Goal: Information Seeking & Learning: Learn about a topic

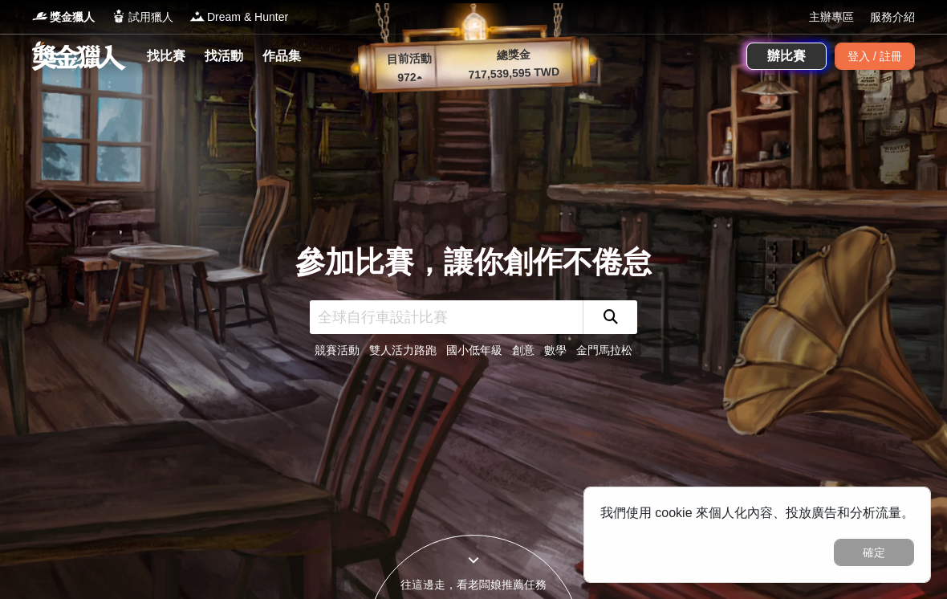
click at [892, 58] on div "登入 / 註冊" at bounding box center [875, 56] width 80 height 27
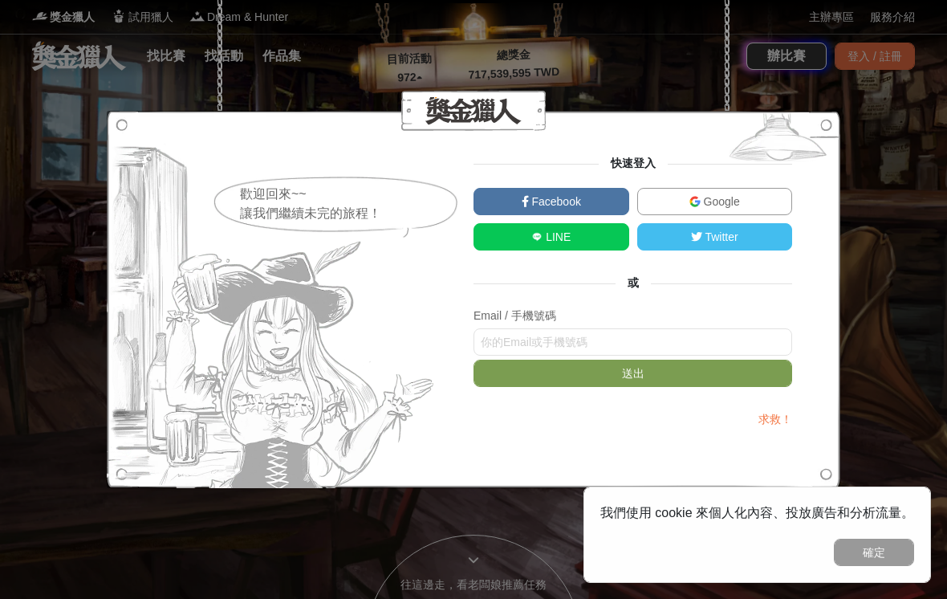
click at [509, 204] on link "Facebook" at bounding box center [552, 201] width 156 height 27
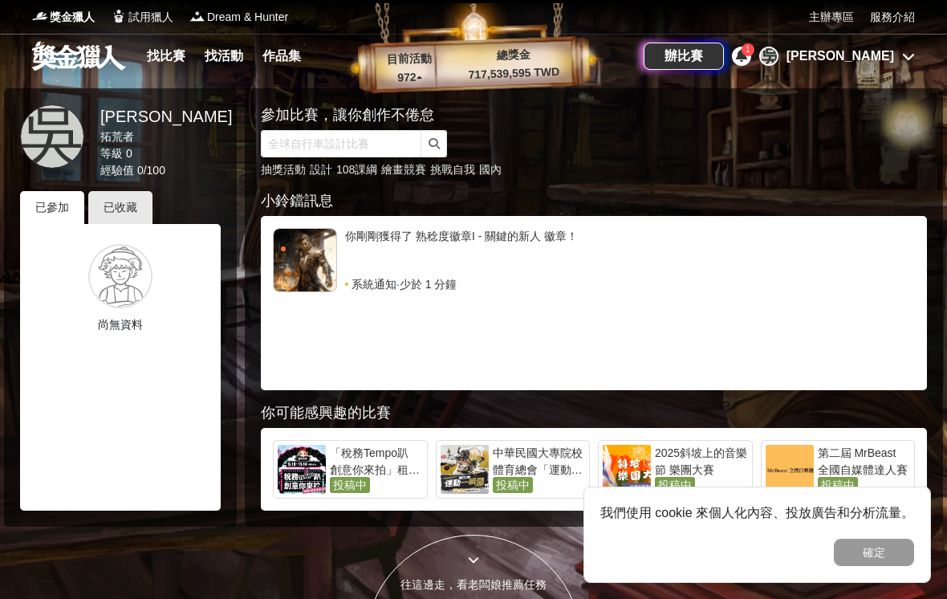
click at [885, 55] on div "[PERSON_NAME]" at bounding box center [841, 56] width 108 height 19
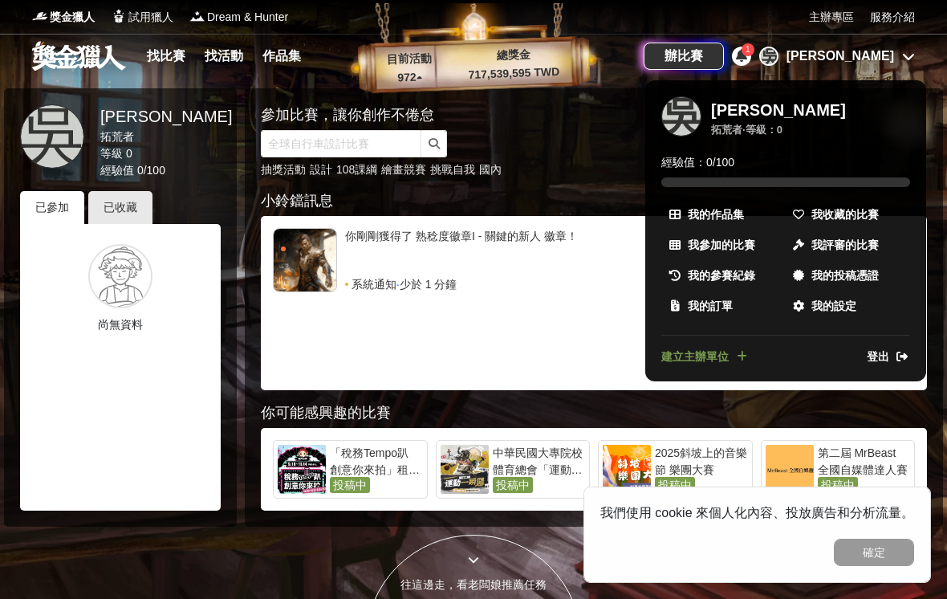
click at [836, 212] on span "我收藏的比賽" at bounding box center [844, 214] width 67 height 17
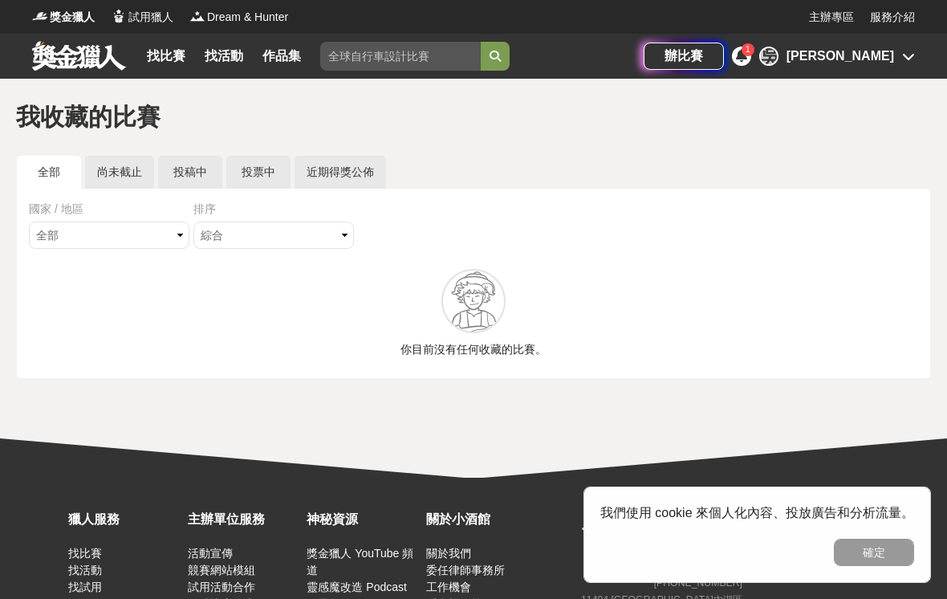
click at [872, 64] on div "[PERSON_NAME]" at bounding box center [841, 56] width 108 height 19
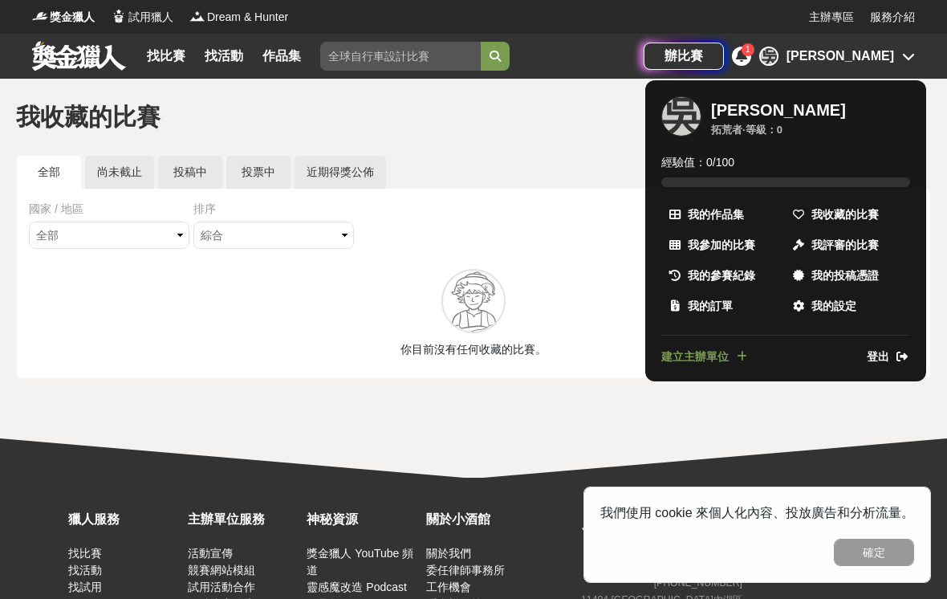
click at [880, 71] on div at bounding box center [473, 299] width 947 height 599
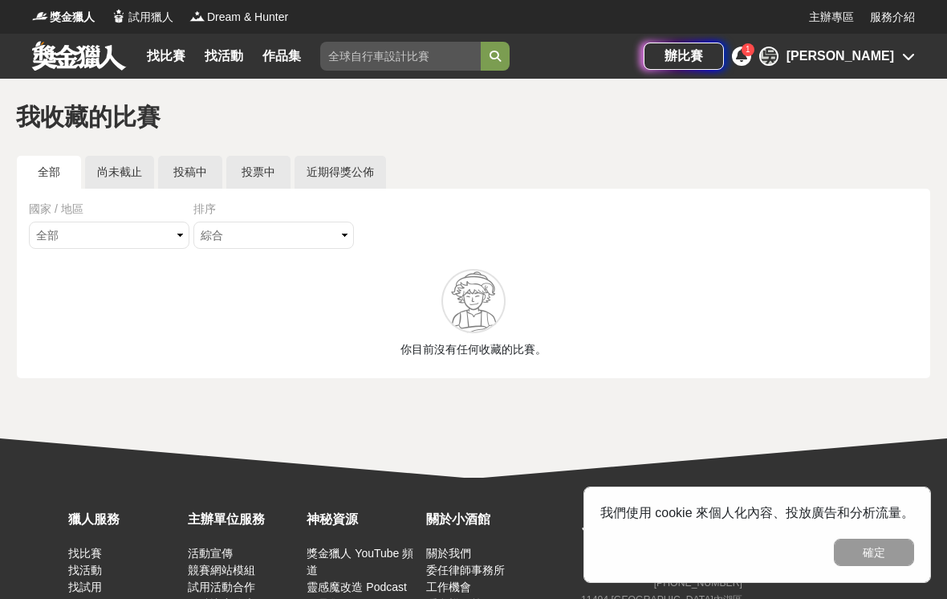
click at [909, 50] on icon at bounding box center [908, 56] width 13 height 13
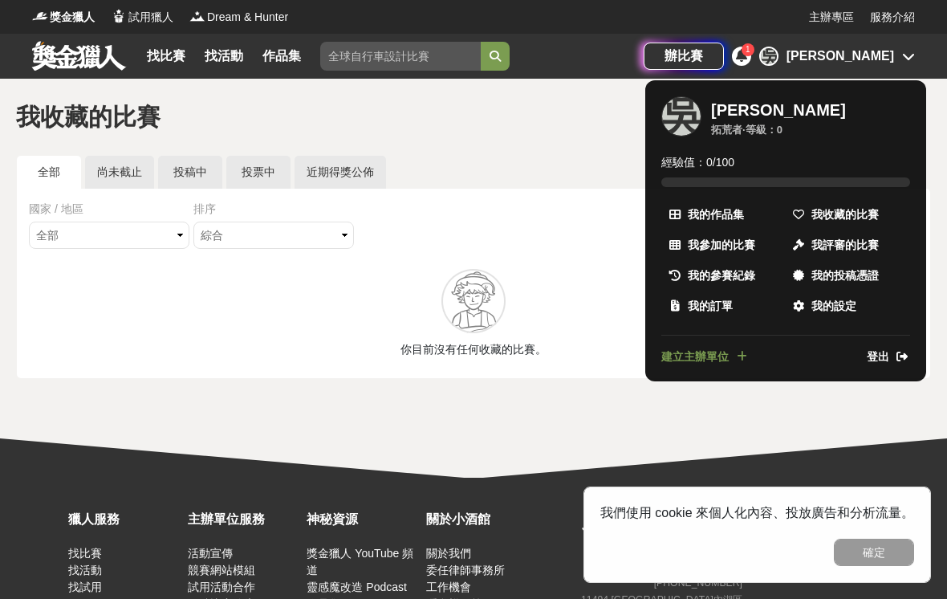
click at [892, 359] on link "登出" at bounding box center [888, 356] width 43 height 17
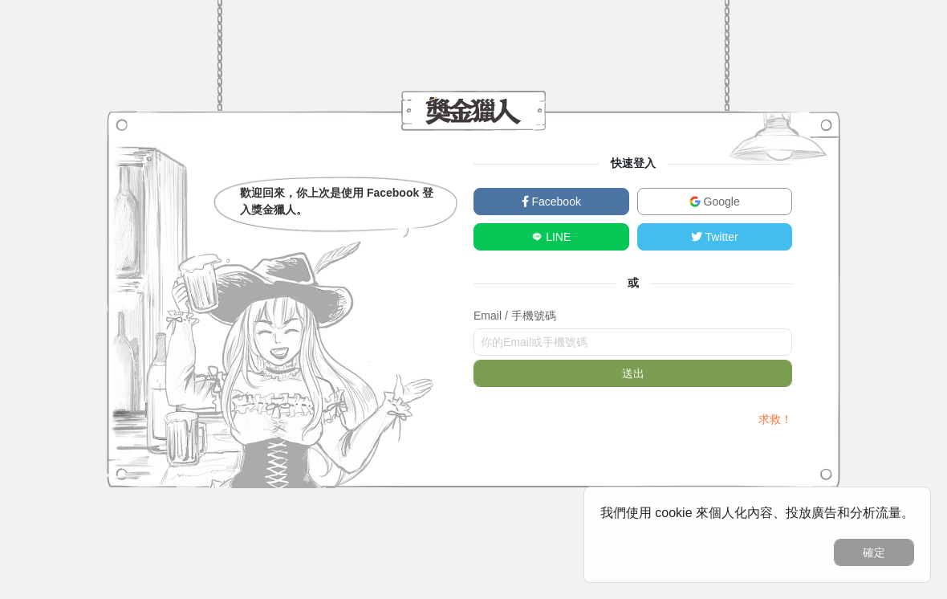
click at [757, 192] on link "Google" at bounding box center [715, 201] width 156 height 27
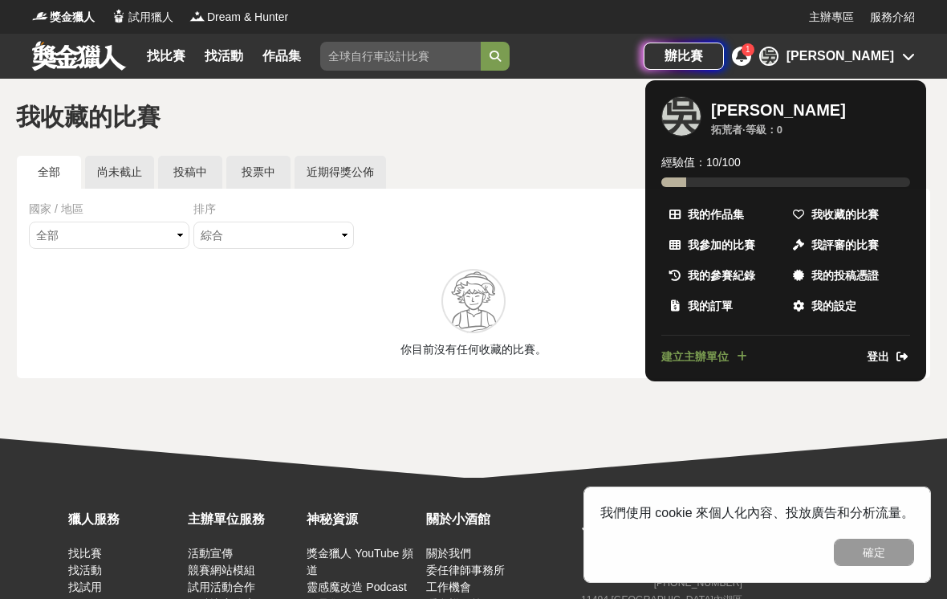
click at [830, 303] on span "我的設定" at bounding box center [833, 306] width 45 height 17
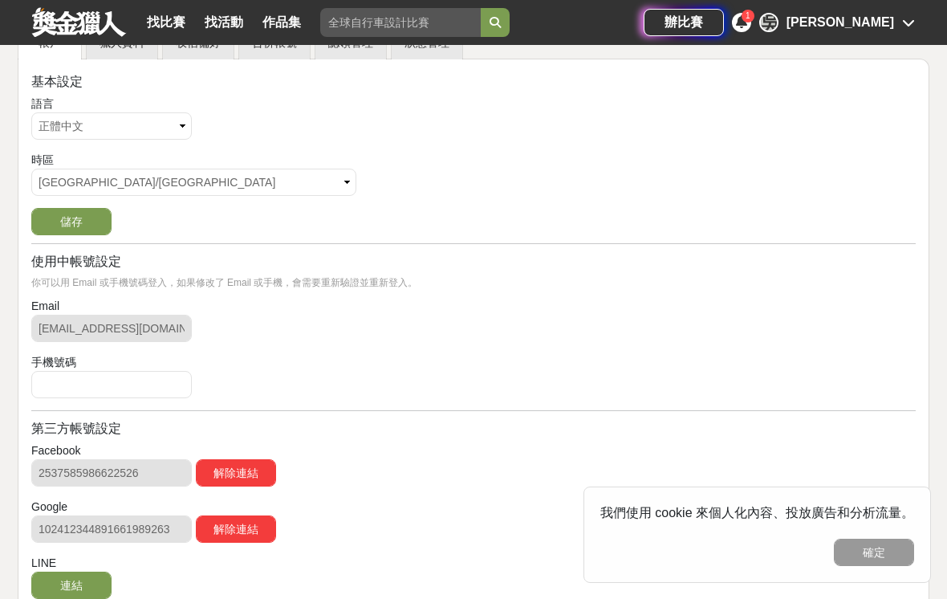
scroll to position [291, 0]
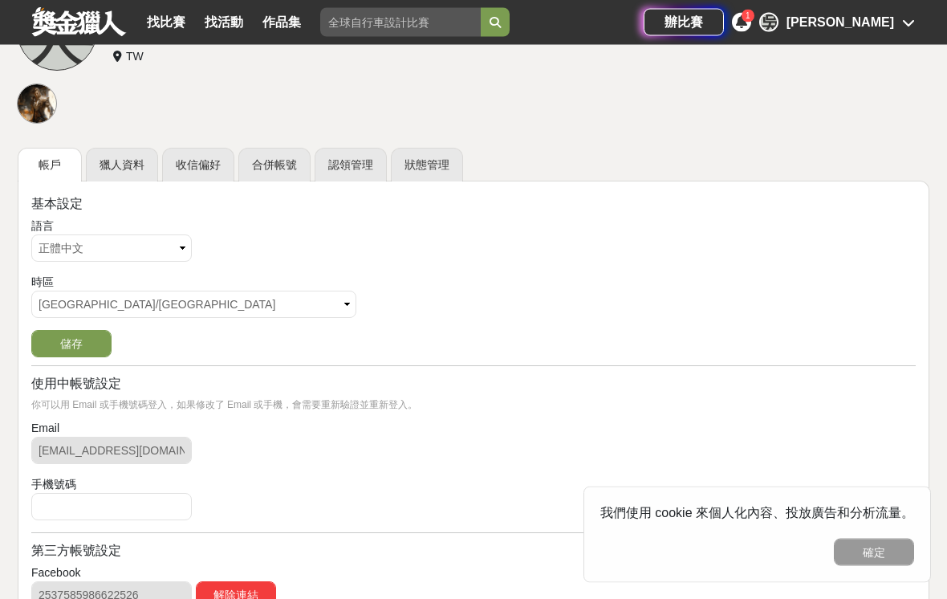
click at [106, 166] on link "獵人資料" at bounding box center [122, 165] width 72 height 34
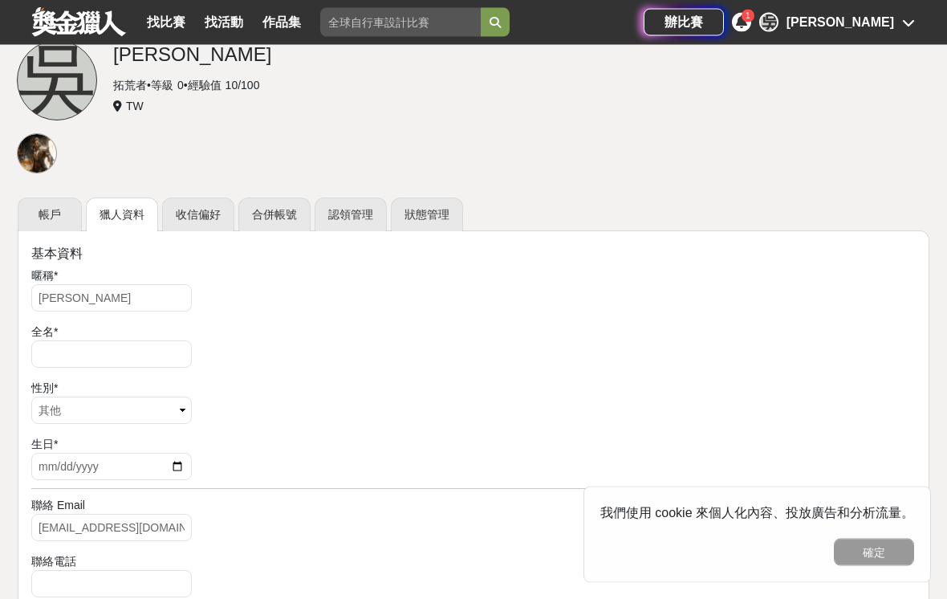
scroll to position [115, 0]
click at [32, 145] on div at bounding box center [37, 154] width 40 height 40
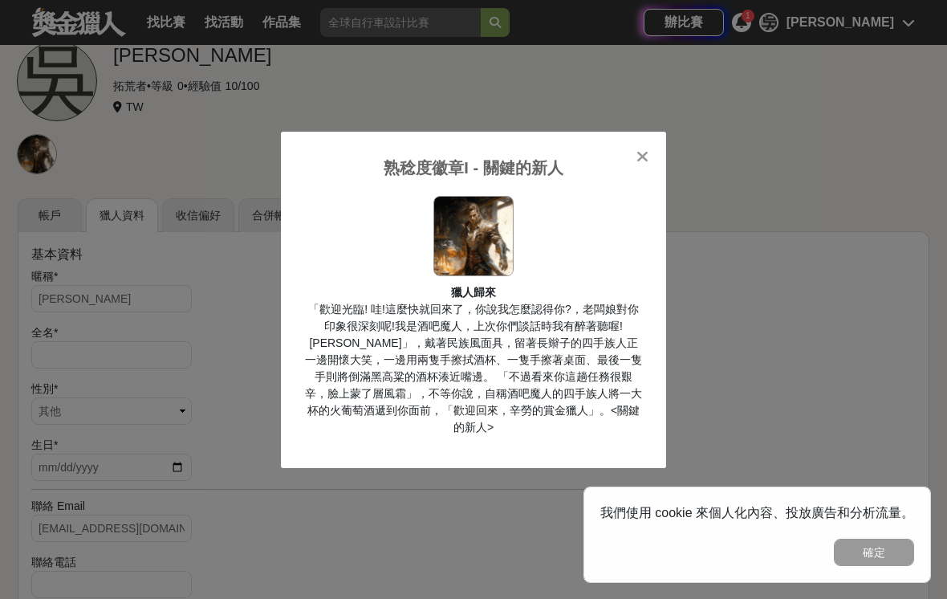
click at [51, 185] on div "熟稔度徽章I - 關鍵的新人 獵人歸來 「歡迎光臨! 哇!這麼快就回來了，你說我怎麼認得你?，老闆娘對你印象很深刻呢!我是酒吧魔人，上次你們談話時我有醉著聽喔…" at bounding box center [473, 299] width 947 height 599
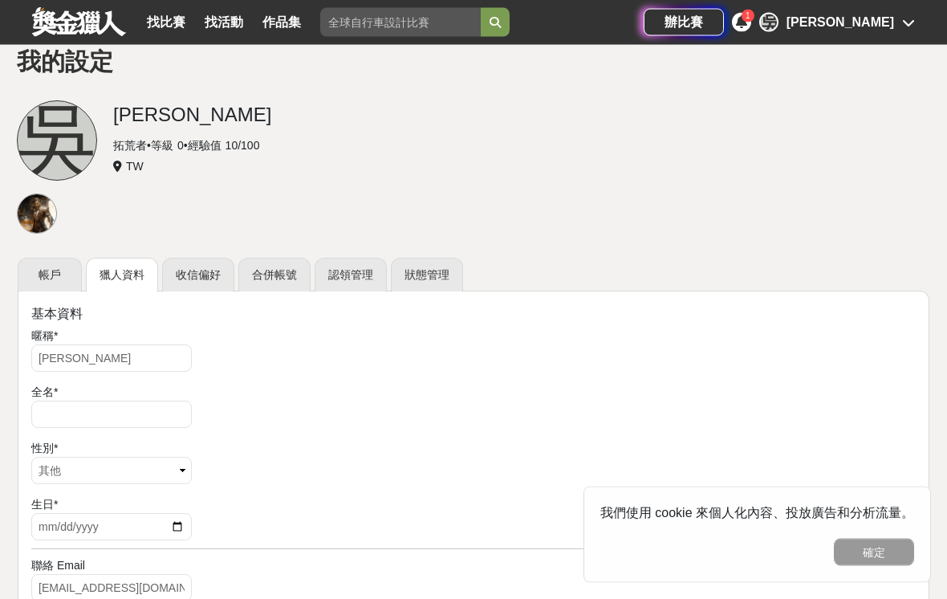
scroll to position [0, 0]
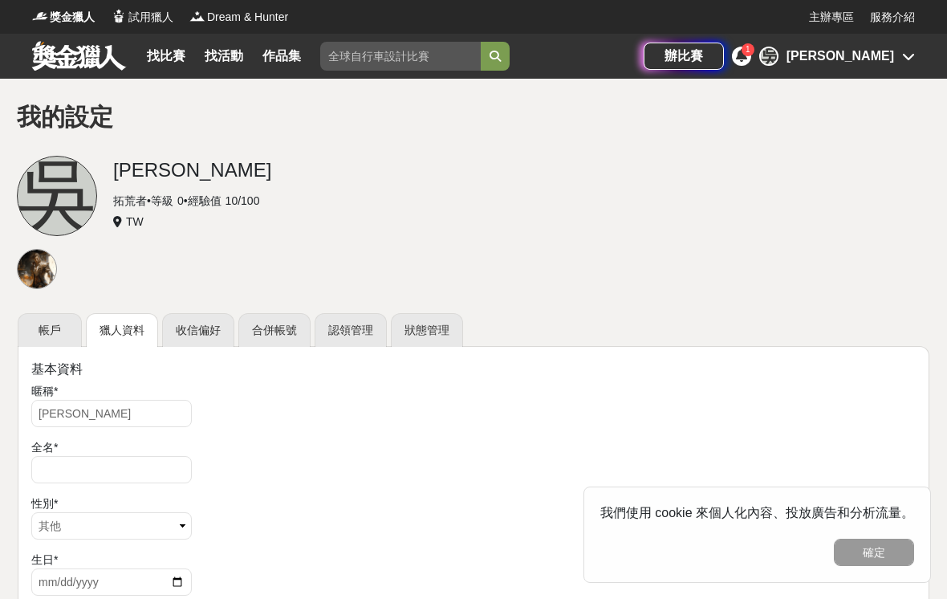
click at [111, 61] on link at bounding box center [79, 55] width 97 height 31
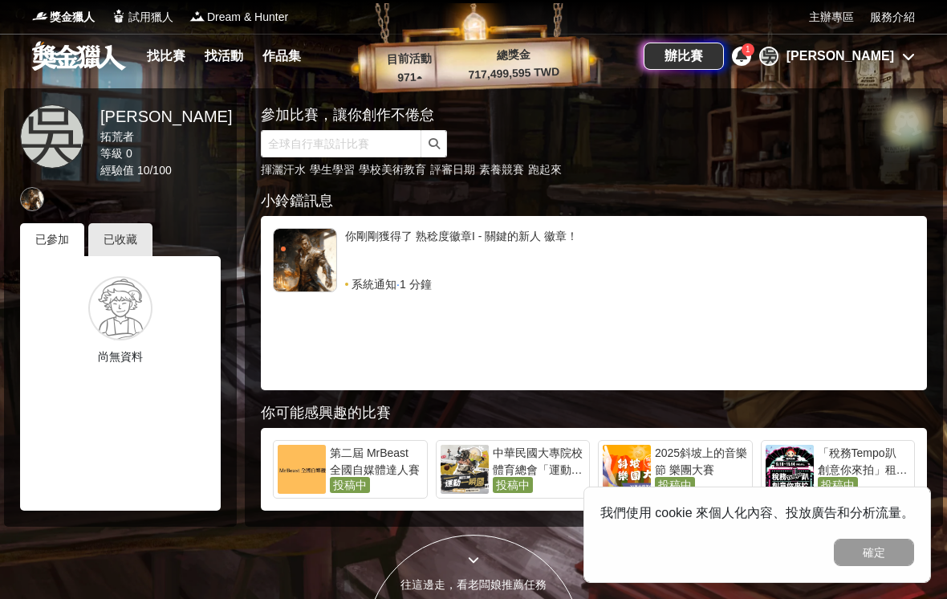
click at [169, 59] on link "找比賽" at bounding box center [165, 56] width 51 height 22
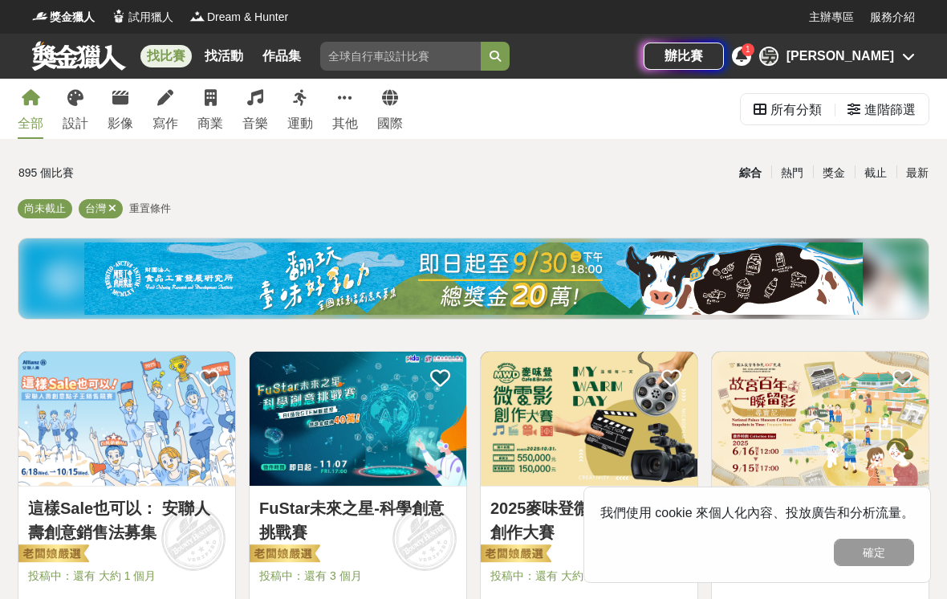
click at [883, 547] on button "確定" at bounding box center [874, 552] width 80 height 27
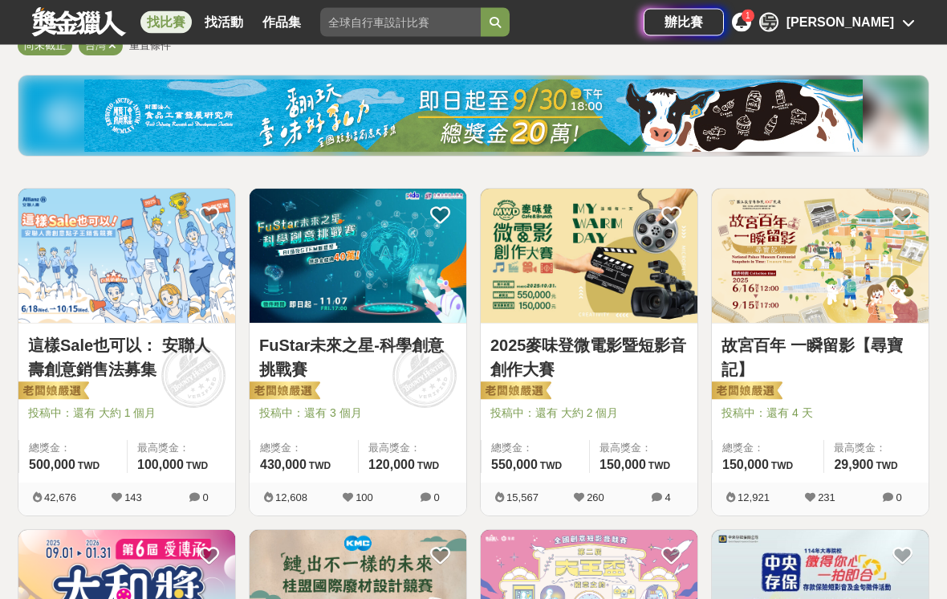
scroll to position [165, 0]
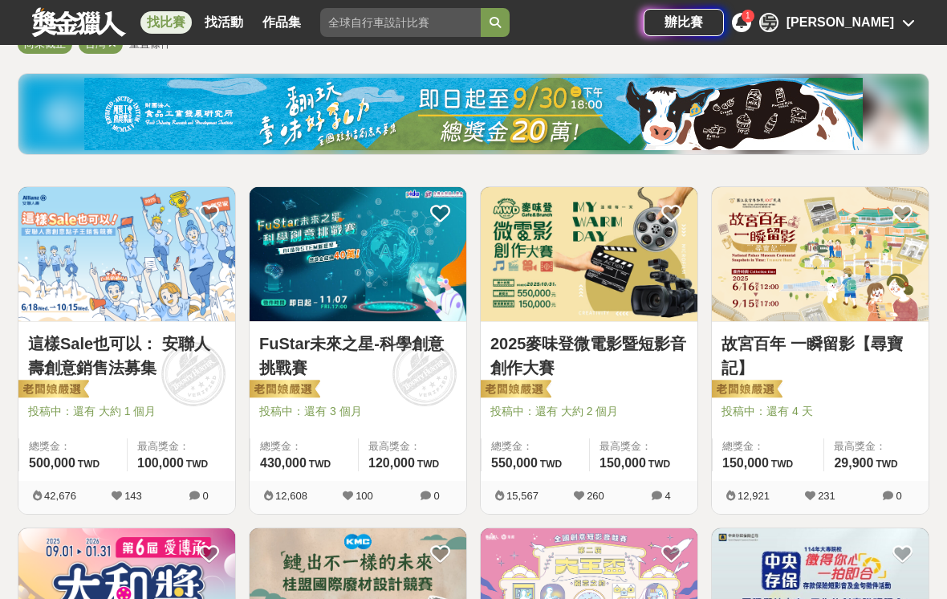
click at [912, 319] on img at bounding box center [820, 254] width 217 height 134
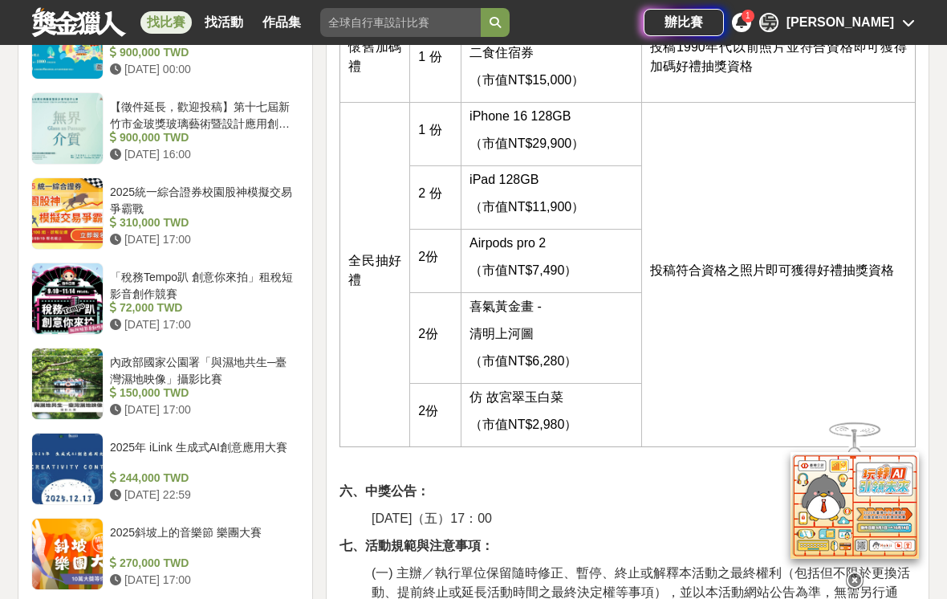
scroll to position [1961, 0]
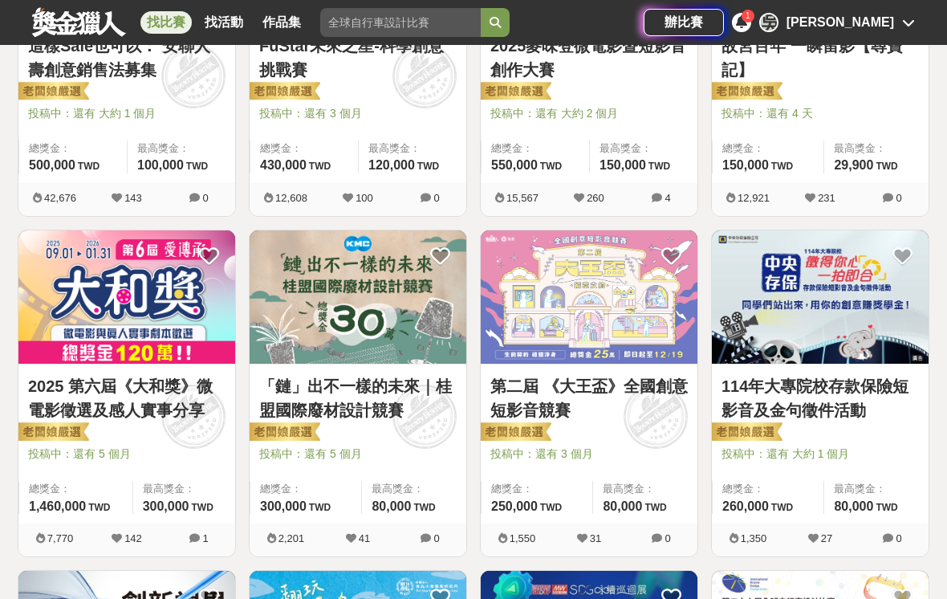
scroll to position [480, 0]
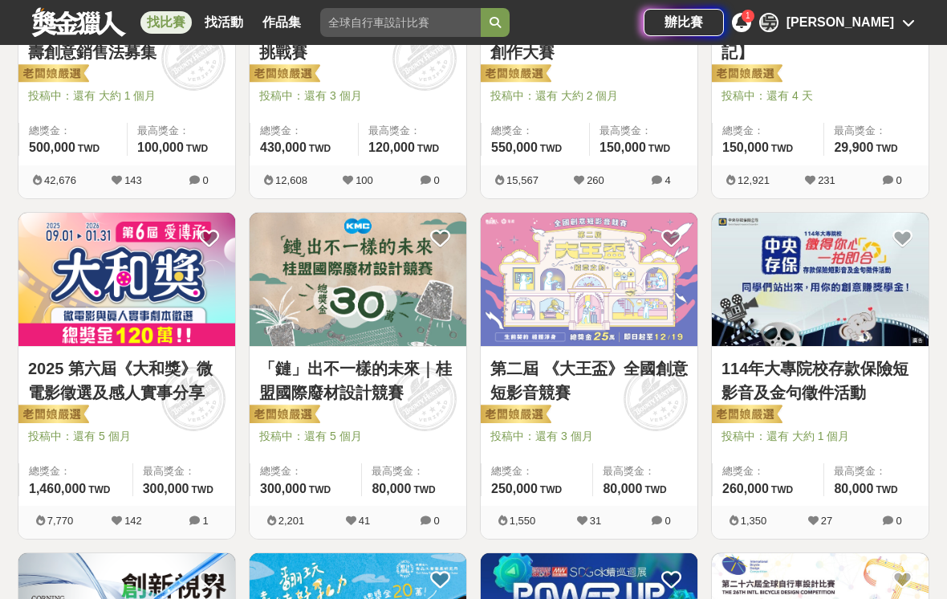
click at [519, 364] on link "第二屆 《大王盃》全國創意短影音競賽" at bounding box center [588, 380] width 197 height 48
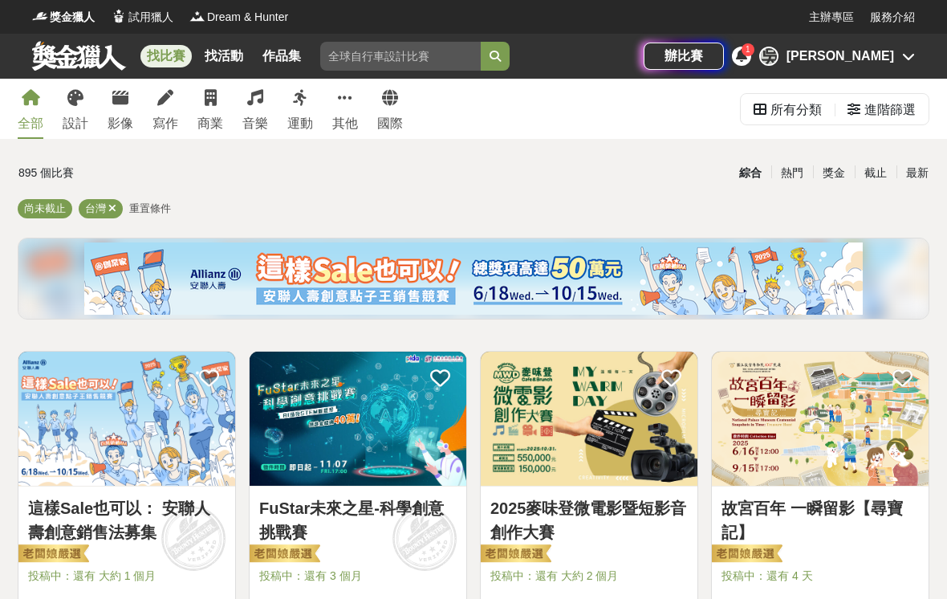
click at [82, 108] on link "設計" at bounding box center [76, 109] width 26 height 60
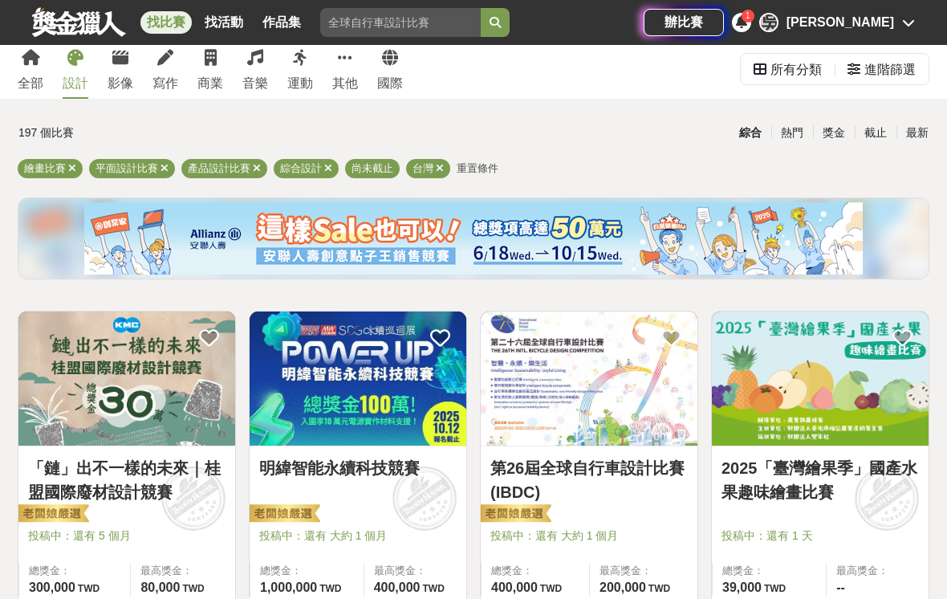
scroll to position [48, 0]
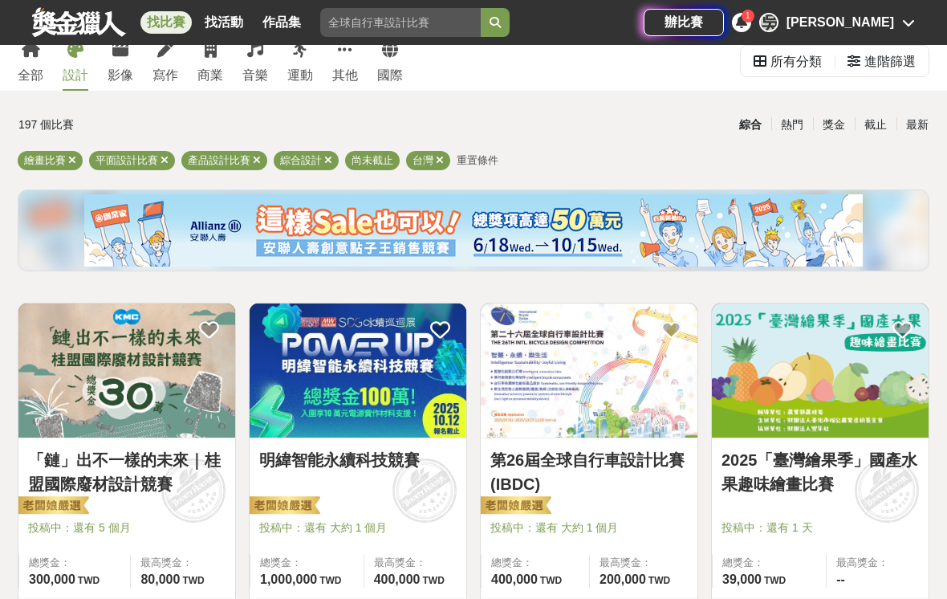
click at [824, 411] on img at bounding box center [820, 370] width 217 height 134
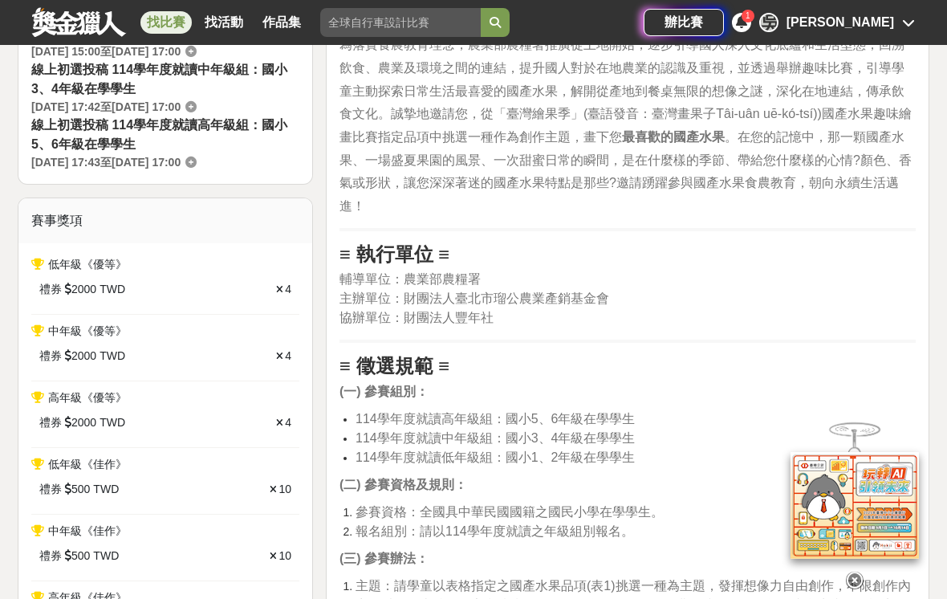
scroll to position [544, 0]
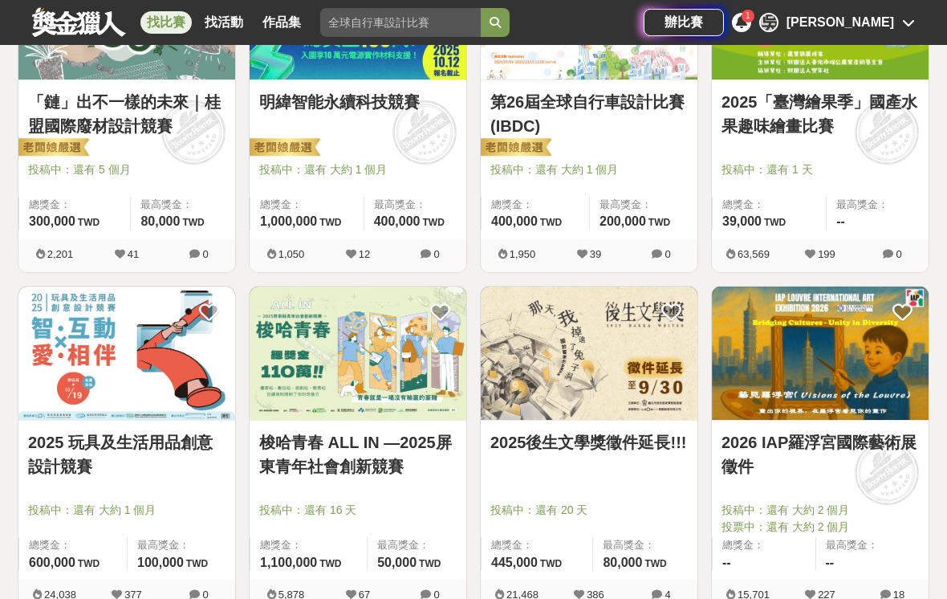
scroll to position [409, 0]
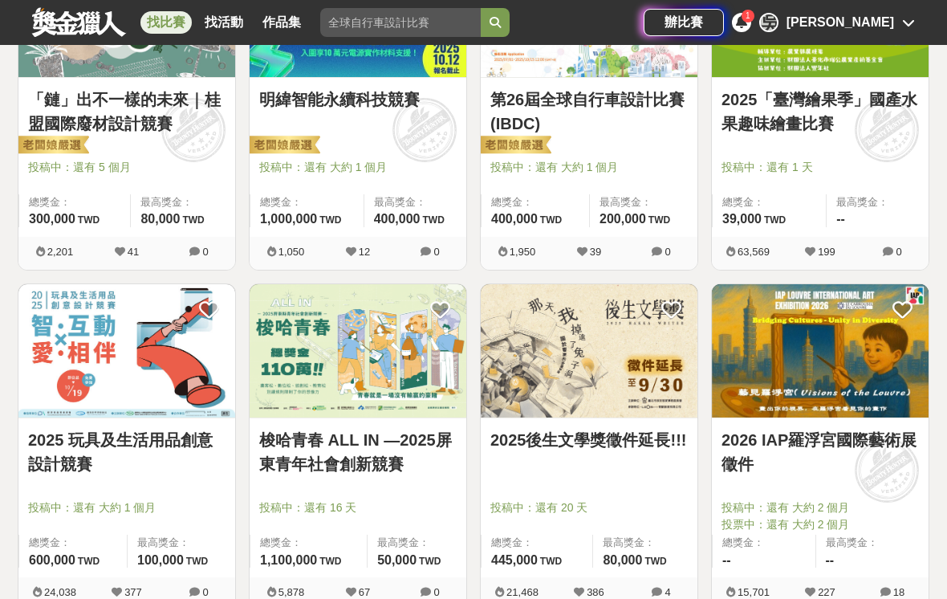
click at [859, 374] on img at bounding box center [820, 351] width 217 height 134
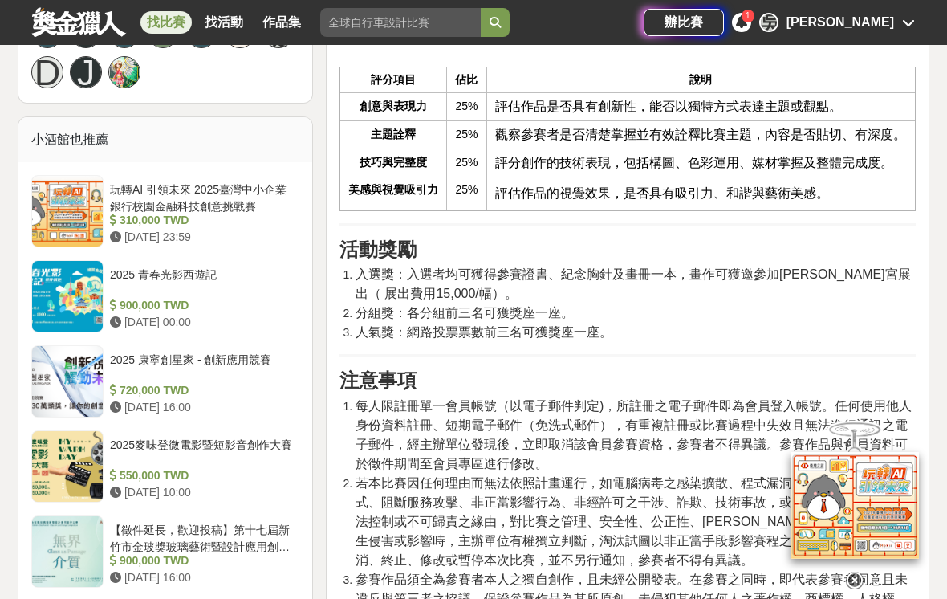
scroll to position [1804, 0]
